Goal: Check status: Check status

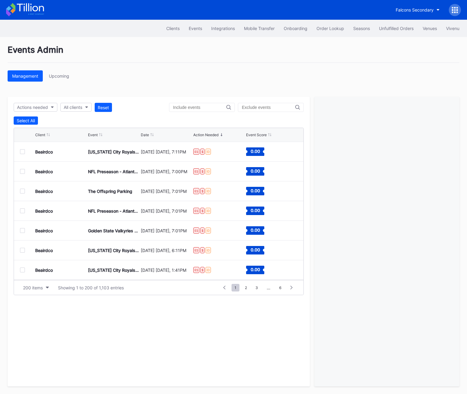
scroll to position [3805, 0]
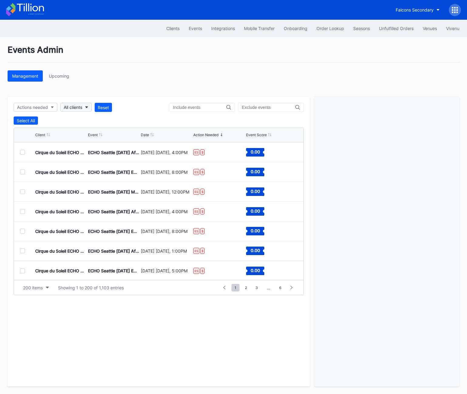
click at [72, 109] on div "All clients" at bounding box center [73, 107] width 19 height 5
type input "yank"
click at [77, 136] on div "[PERSON_NAME] Yankees Tickets" at bounding box center [99, 134] width 68 height 5
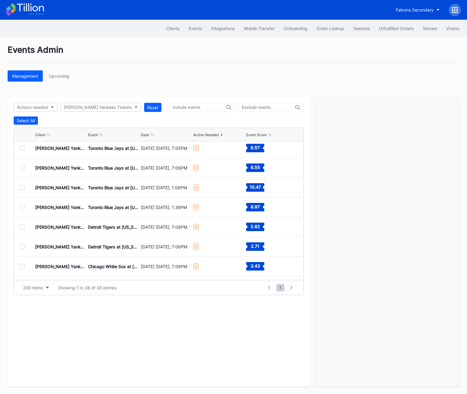
scroll to position [282, 0]
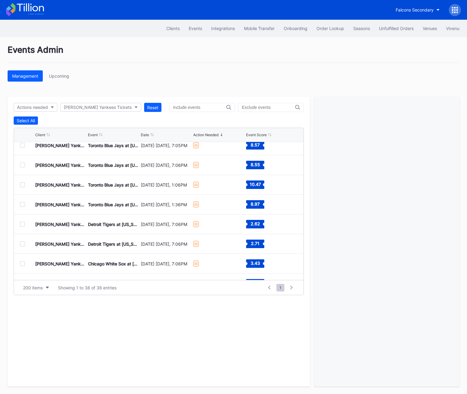
click at [22, 184] on div at bounding box center [22, 184] width 5 height 5
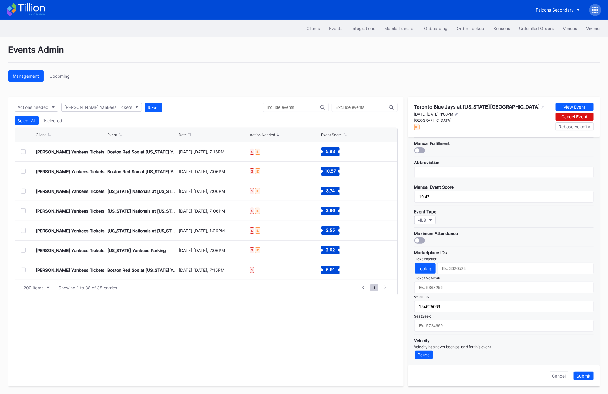
scroll to position [92, 0]
click at [467, 28] on div "Unfulfilled Orders" at bounding box center [537, 28] width 35 height 5
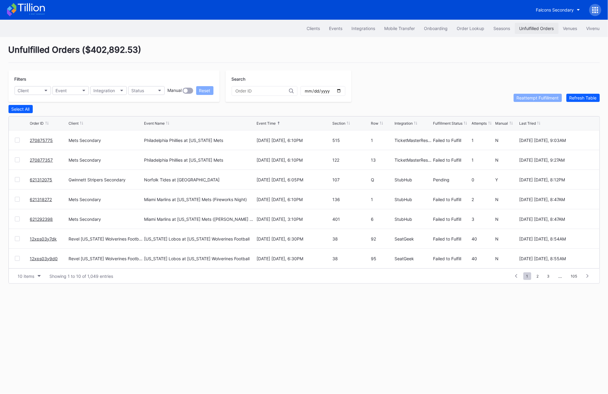
click at [467, 30] on div "Unfulfilled Orders" at bounding box center [537, 28] width 35 height 5
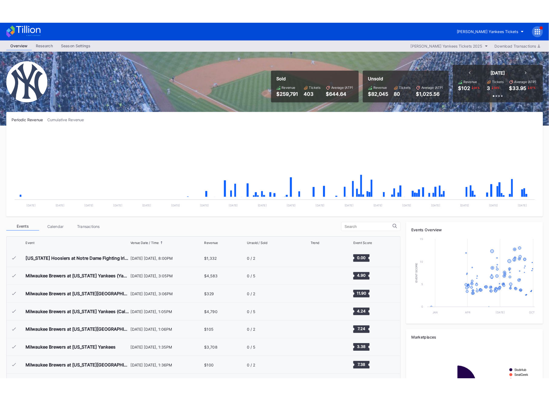
scroll to position [2129, 0]
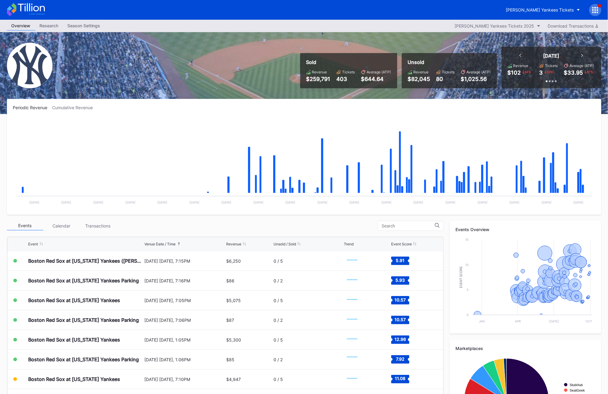
click at [596, 9] on icon at bounding box center [595, 10] width 6 height 6
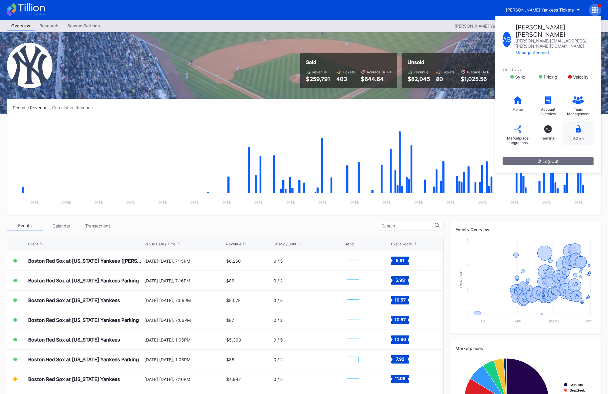
click at [581, 121] on div "Admin" at bounding box center [579, 133] width 30 height 24
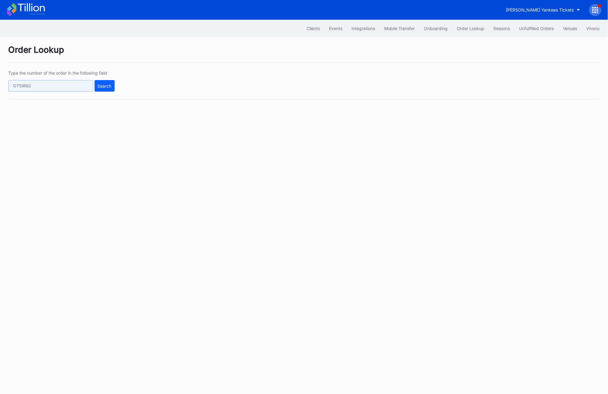
click at [63, 84] on input "text" at bounding box center [50, 86] width 85 height 12
paste input "619523561"
click at [110, 87] on div "Search" at bounding box center [105, 85] width 14 height 5
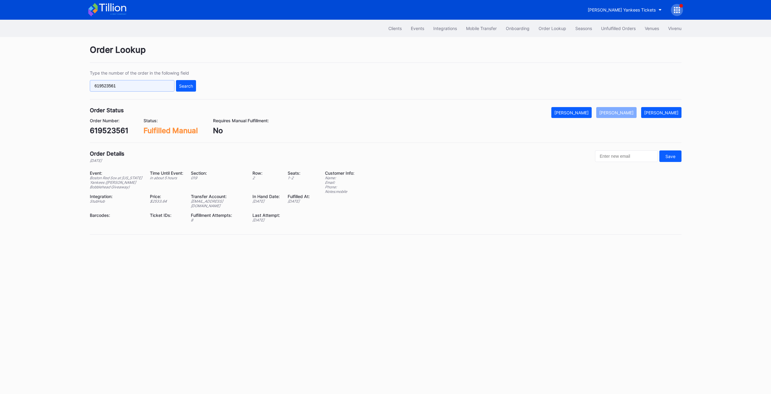
click at [117, 83] on input "619523561" at bounding box center [132, 86] width 85 height 12
paste input "166675988"
type input "166675988"
click at [184, 88] on div "Search" at bounding box center [186, 85] width 14 height 5
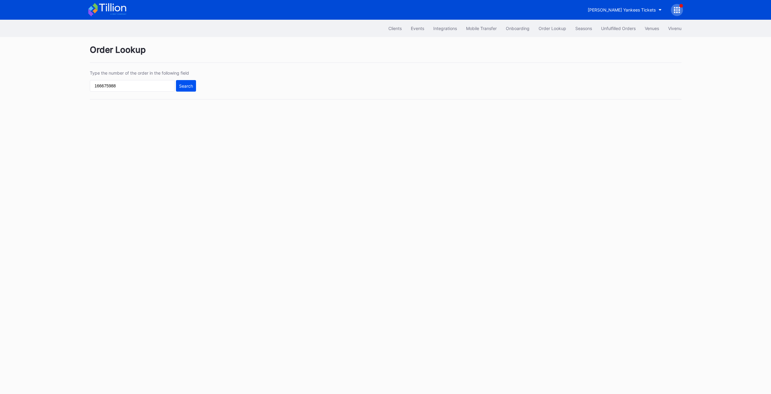
click at [184, 88] on div "Search" at bounding box center [186, 85] width 14 height 5
